Goal: Task Accomplishment & Management: Use online tool/utility

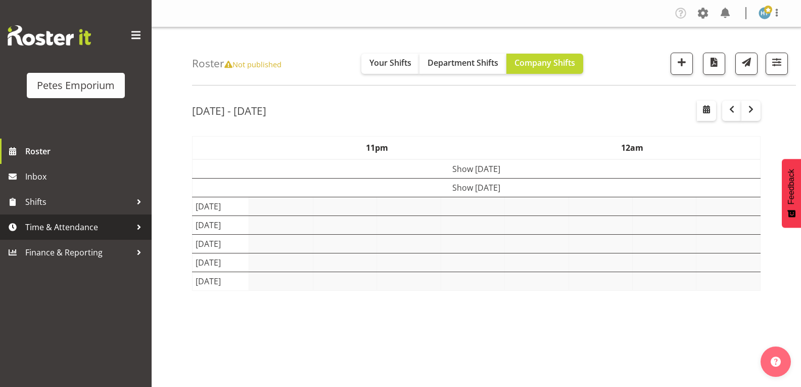
click at [79, 222] on span "Time & Attendance" at bounding box center [78, 226] width 106 height 15
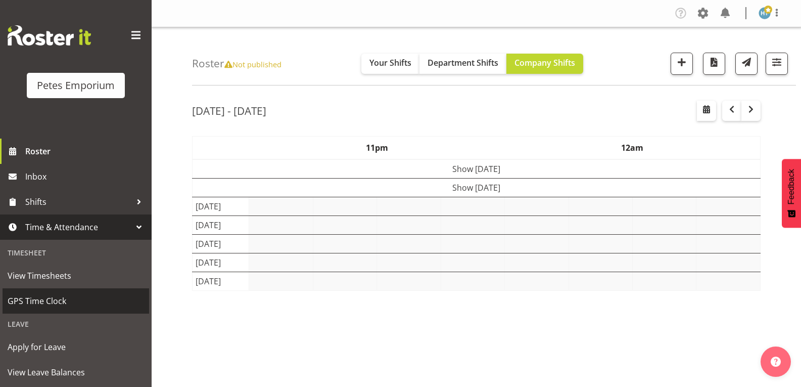
click at [49, 296] on span "GPS Time Clock" at bounding box center [76, 300] width 137 height 15
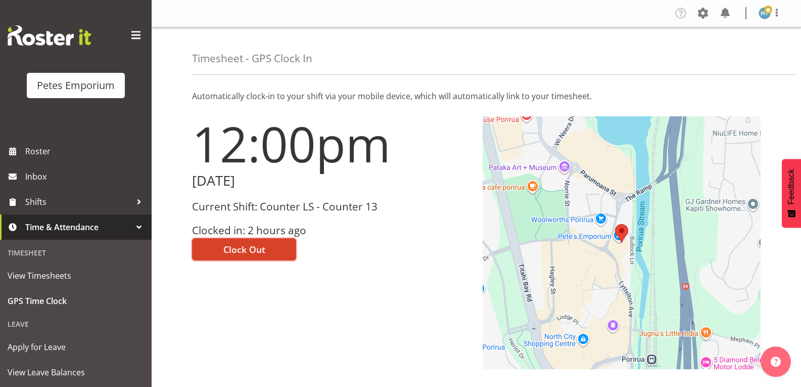
click at [252, 248] on span "Clock Out" at bounding box center [245, 249] width 42 height 13
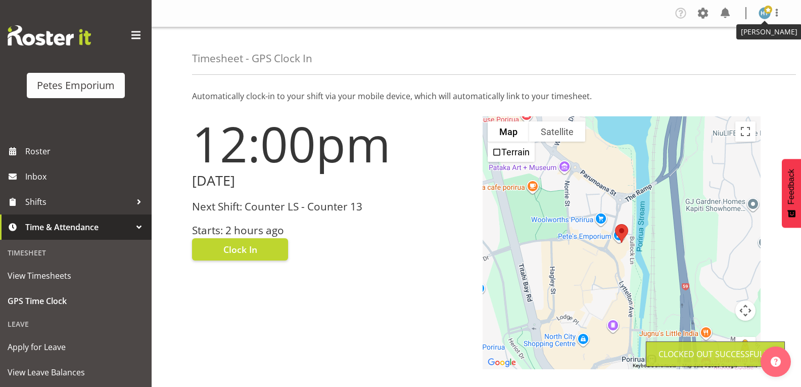
click at [764, 13] on img at bounding box center [765, 13] width 12 height 12
click at [721, 53] on link "Log Out" at bounding box center [734, 53] width 97 height 18
